Goal: Task Accomplishment & Management: Manage account settings

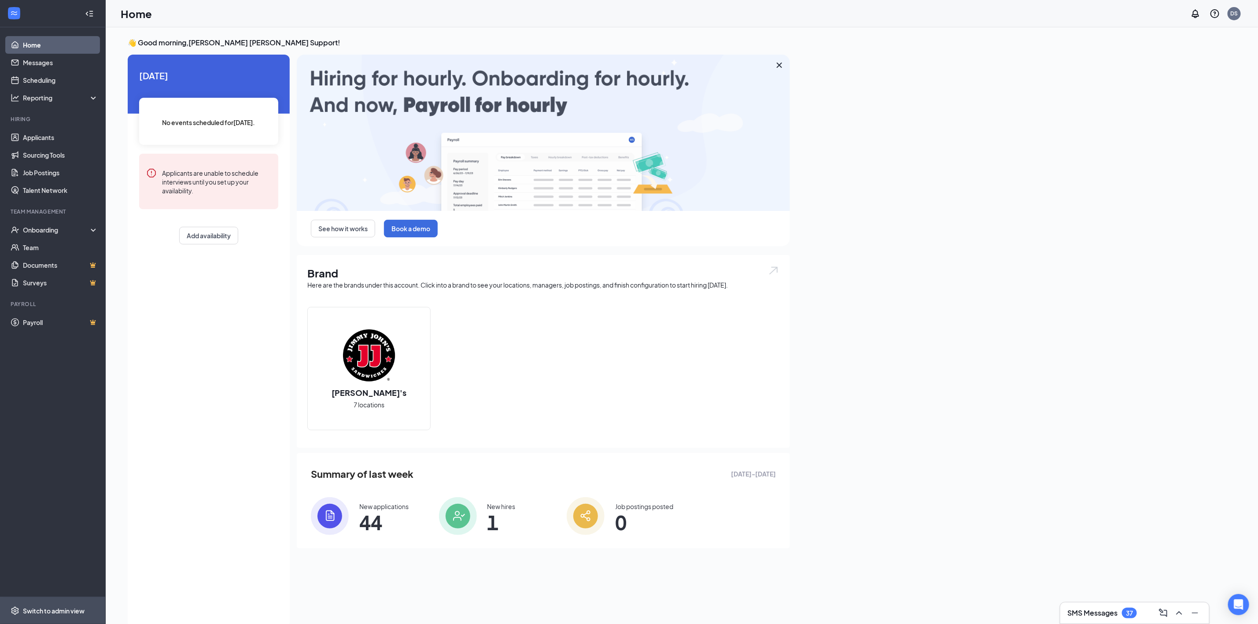
click at [59, 606] on span "Switch to admin view" at bounding box center [60, 610] width 75 height 27
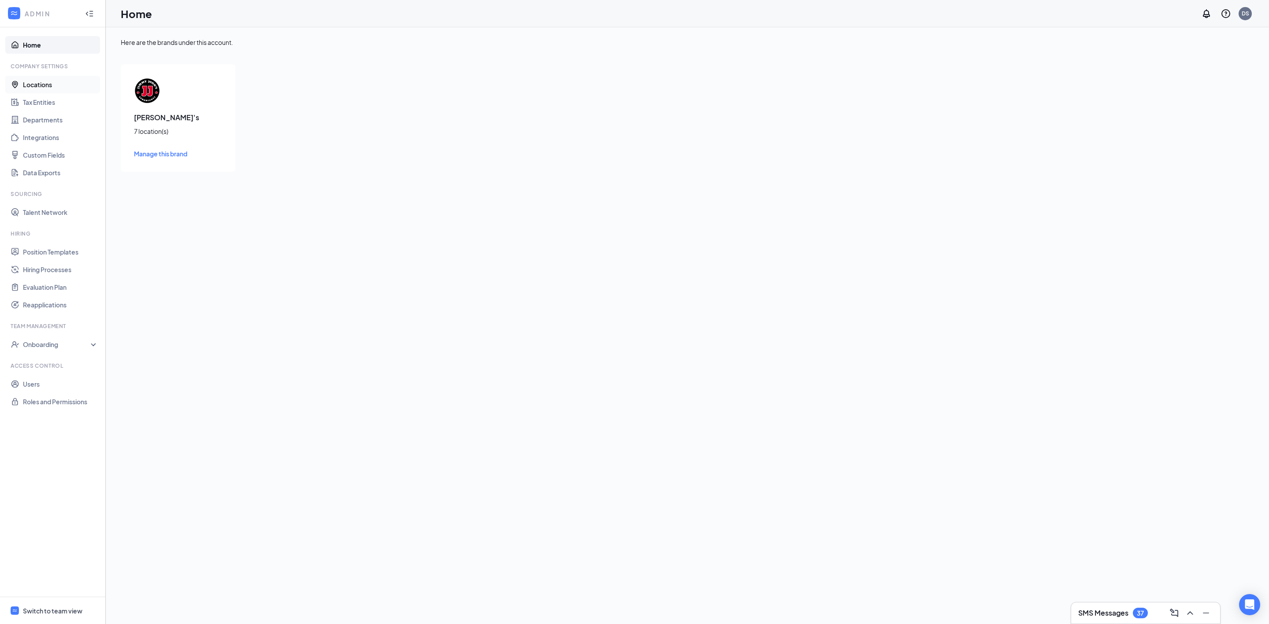
click at [57, 85] on link "Locations" at bounding box center [60, 85] width 75 height 18
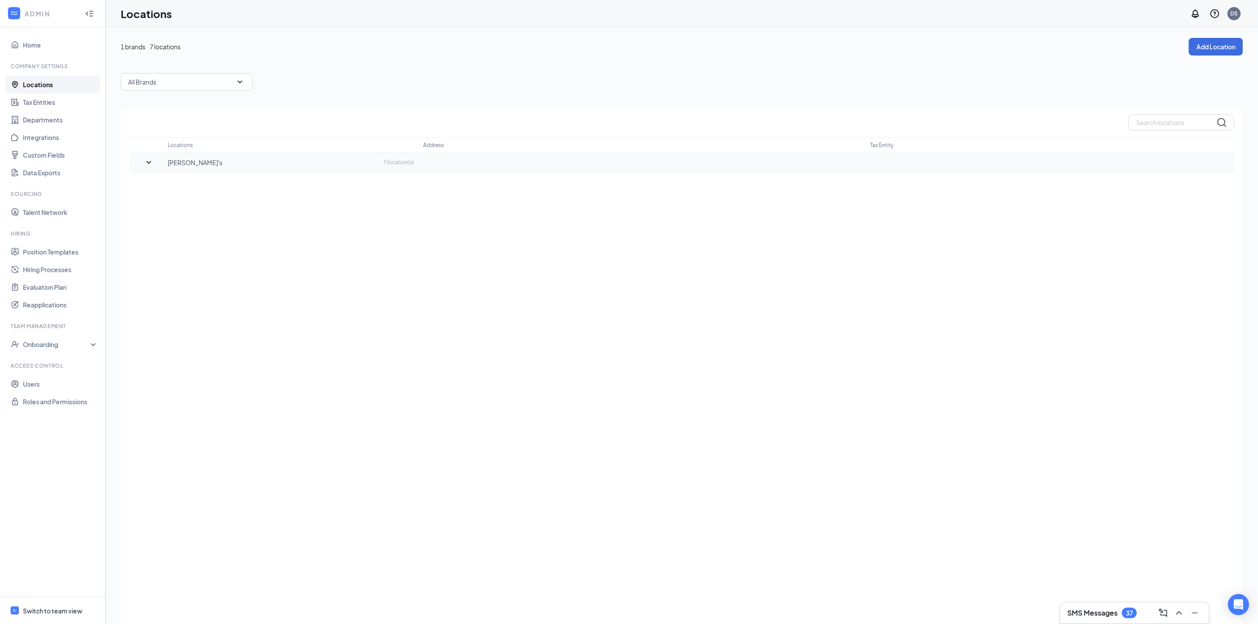
click at [155, 167] on div at bounding box center [149, 162] width 38 height 11
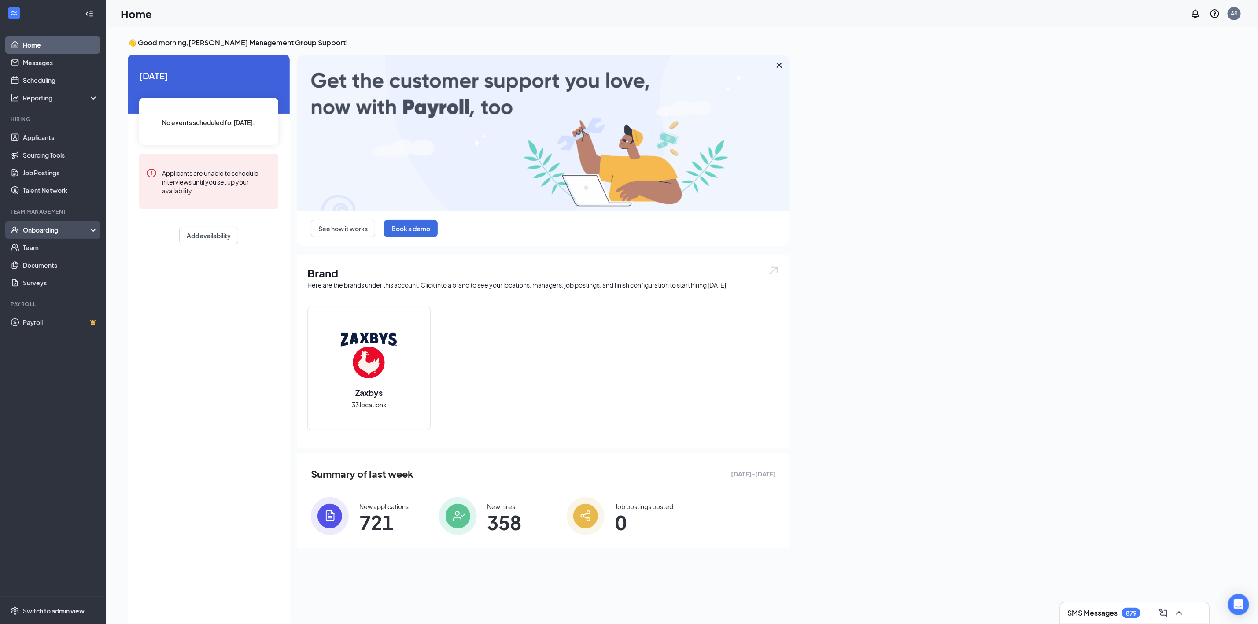
click at [56, 237] on div "Onboarding" at bounding box center [53, 230] width 106 height 18
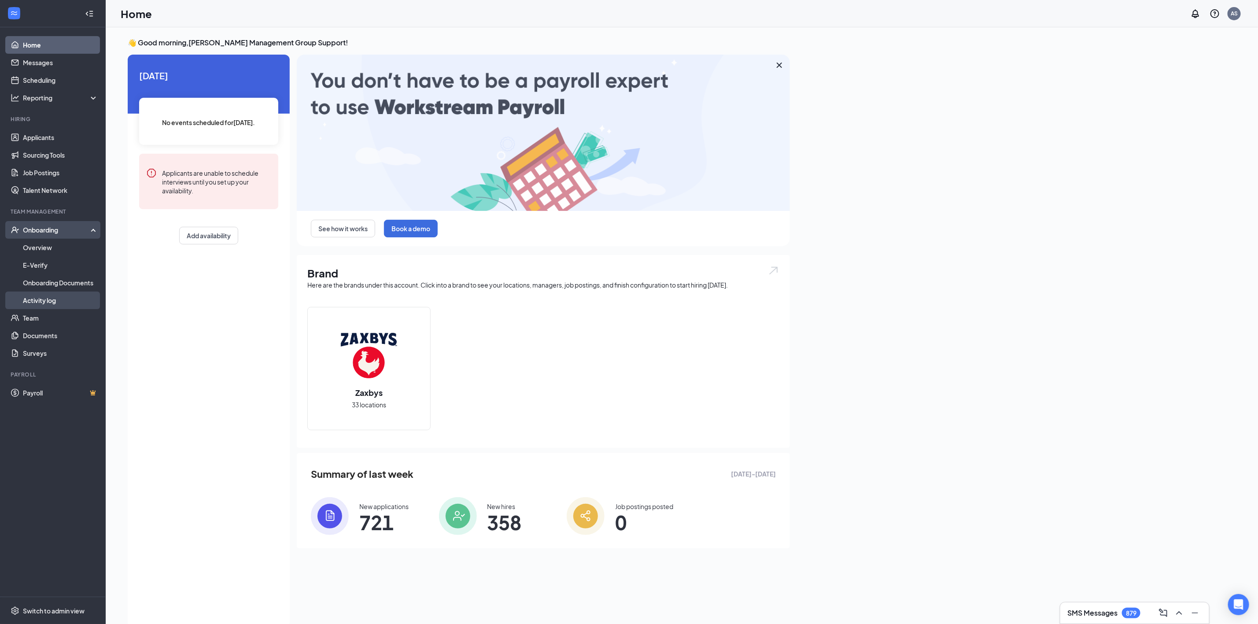
click at [58, 301] on link "Activity log" at bounding box center [60, 301] width 75 height 18
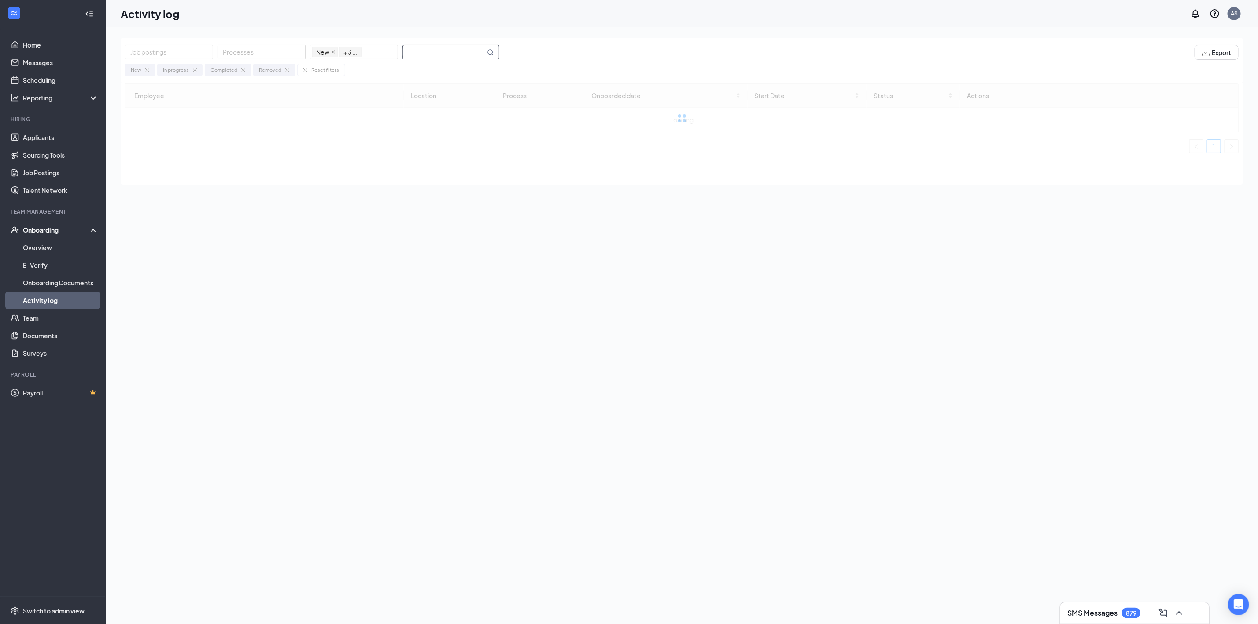
click at [447, 47] on input "text" at bounding box center [444, 52] width 82 height 14
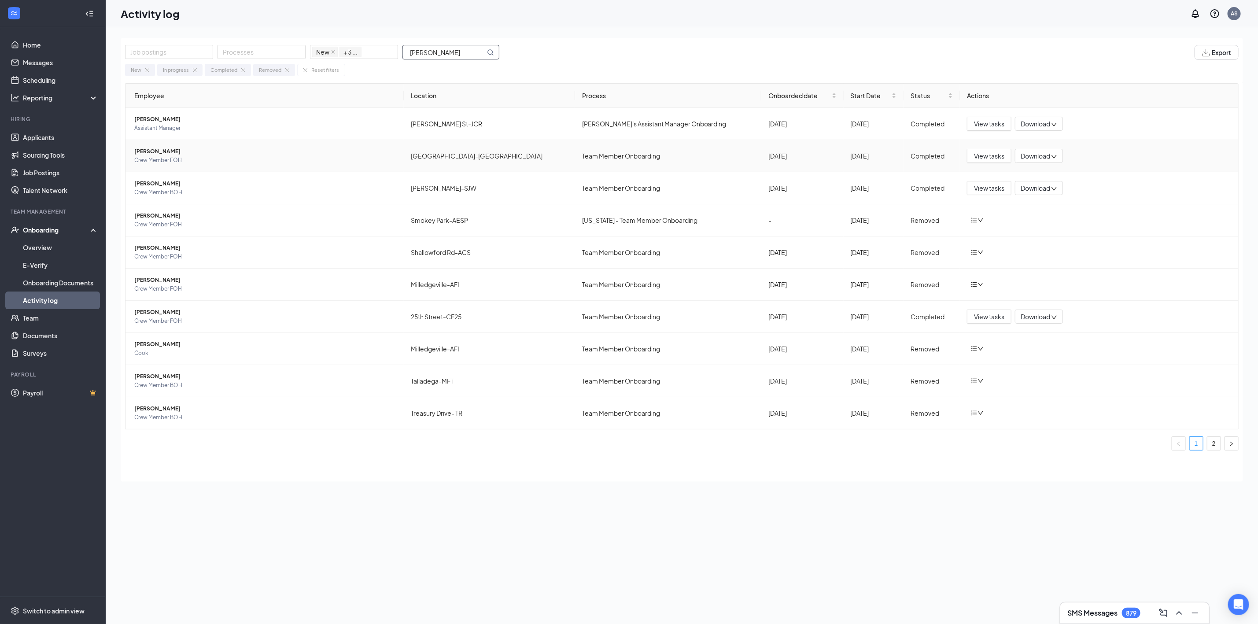
type input "[PERSON_NAME]"
click at [995, 166] on td "View tasks Download" at bounding box center [1099, 156] width 278 height 32
click at [995, 163] on button "View tasks" at bounding box center [989, 156] width 44 height 14
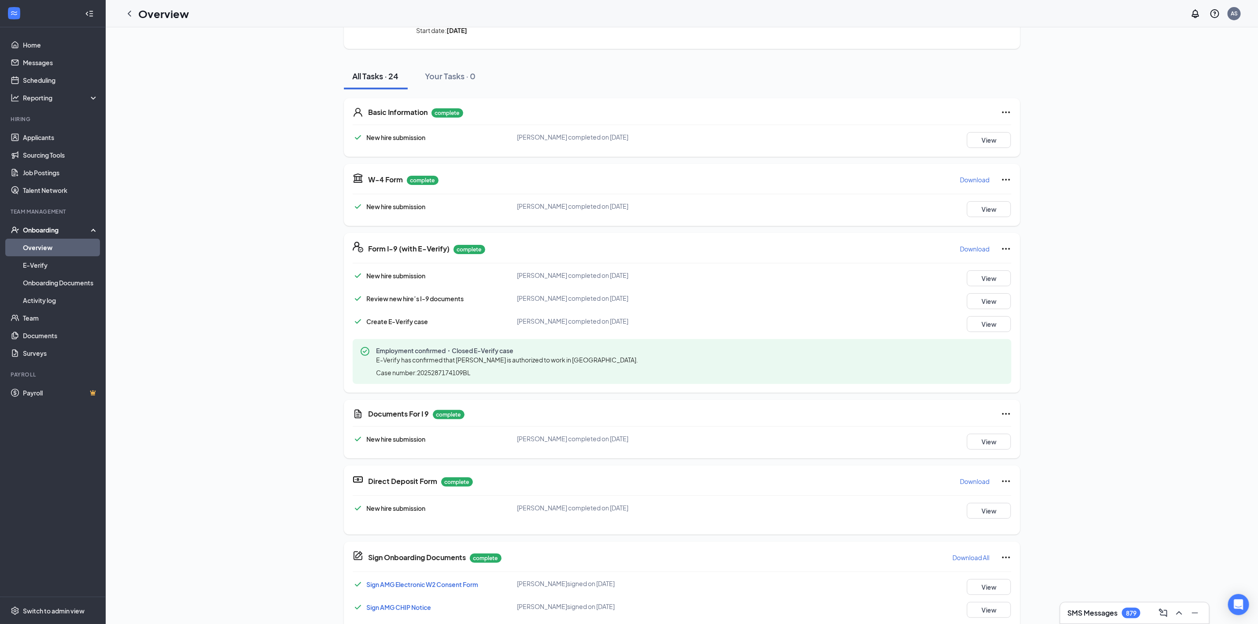
scroll to position [86, 0]
